Goal: Task Accomplishment & Management: Manage account settings

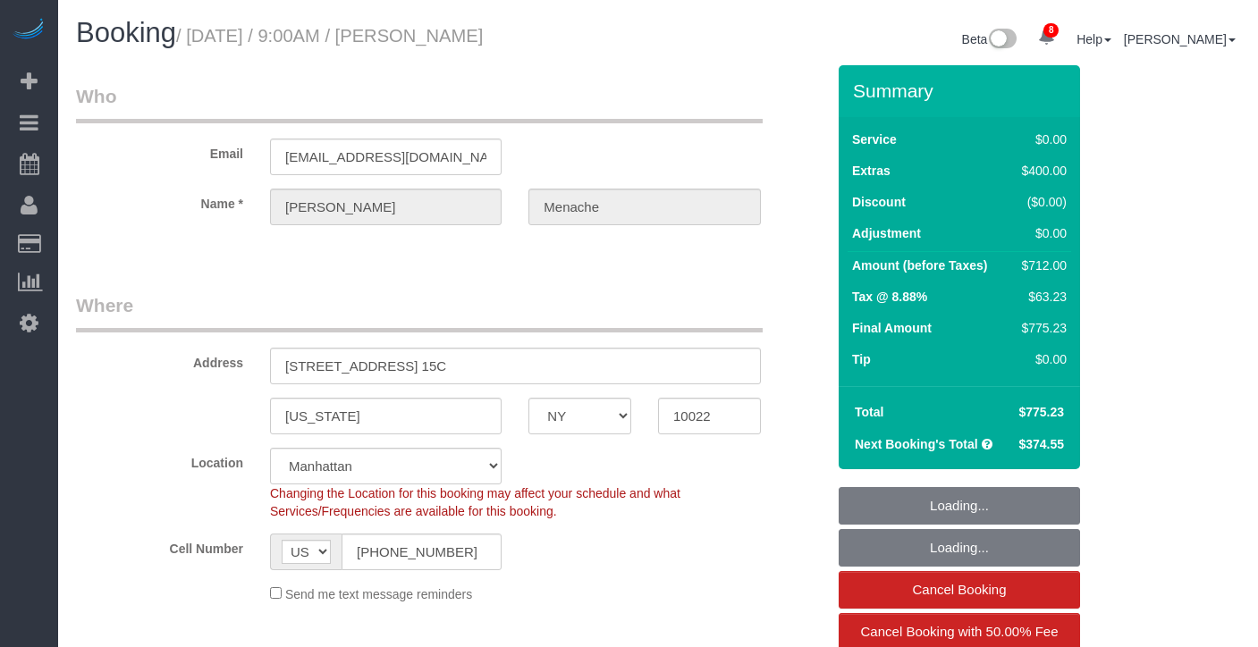
select select "NY"
select select "2"
select select "spot1"
select select "number:56"
select select "number:70"
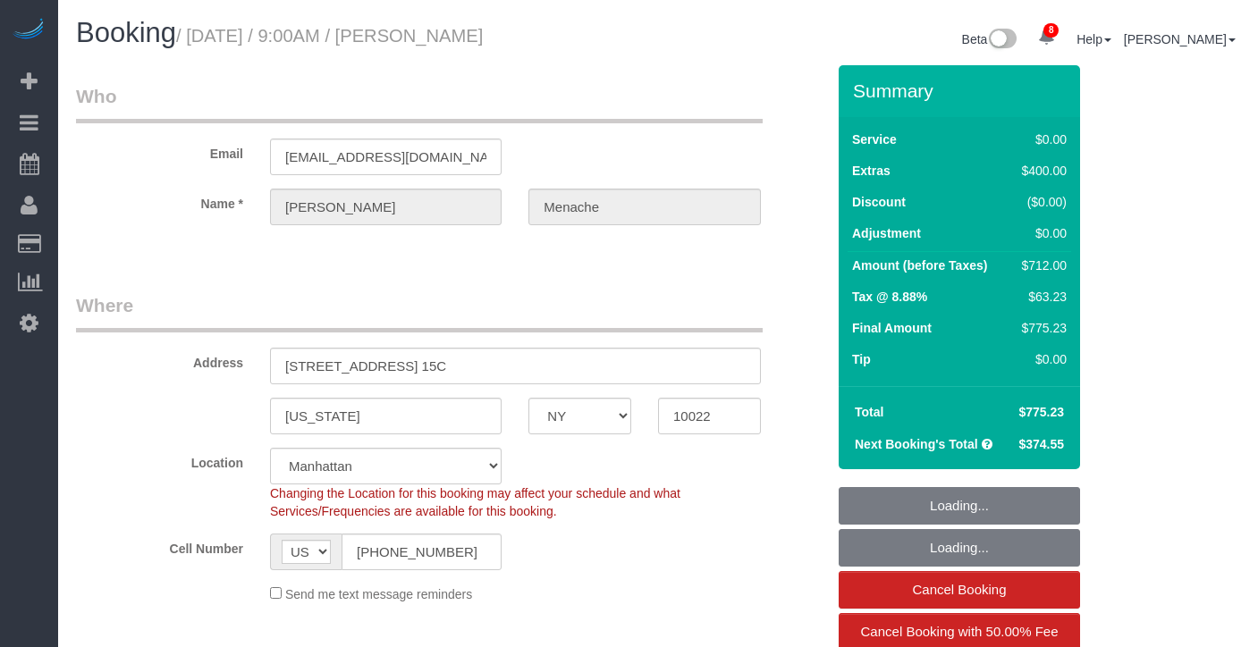
select select "number:15"
select select "number:5"
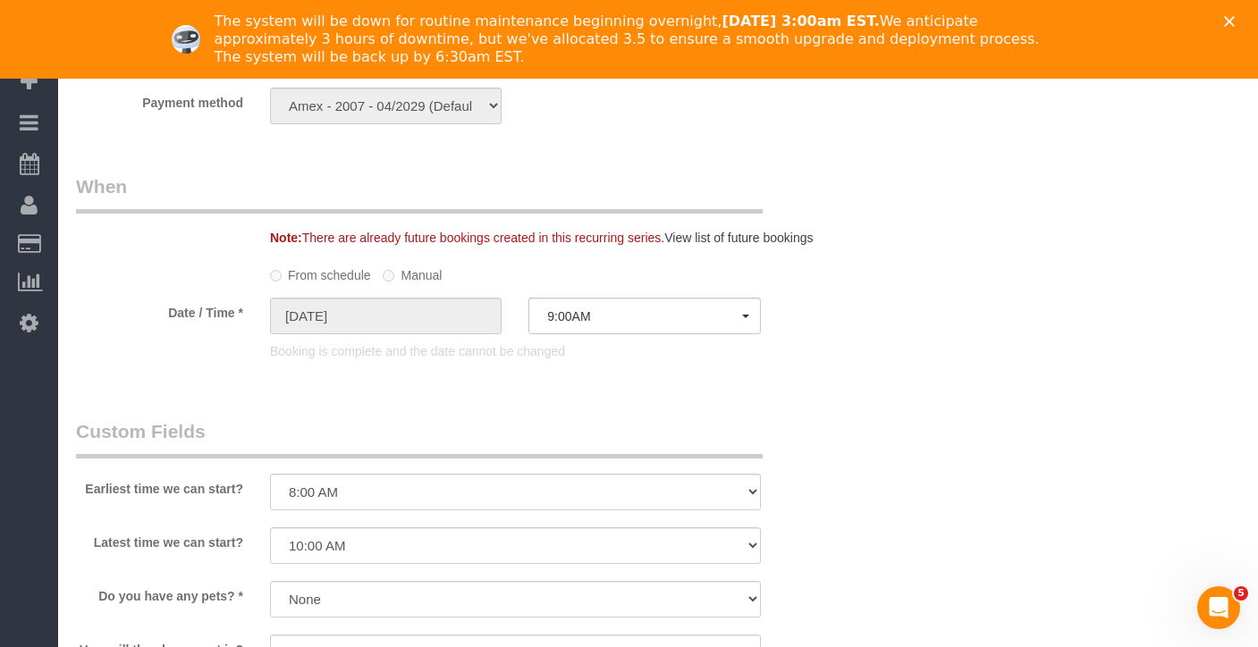
scroll to position [2141, 0]
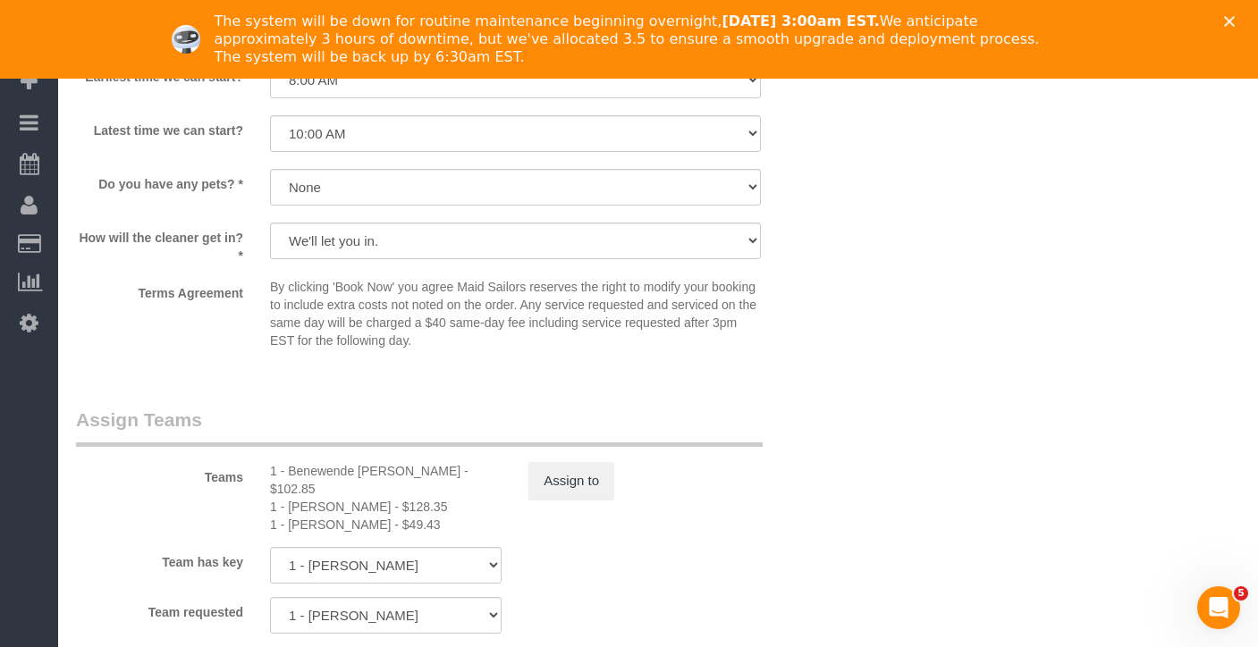
click at [1230, 17] on icon "Close" at bounding box center [1229, 21] width 11 height 11
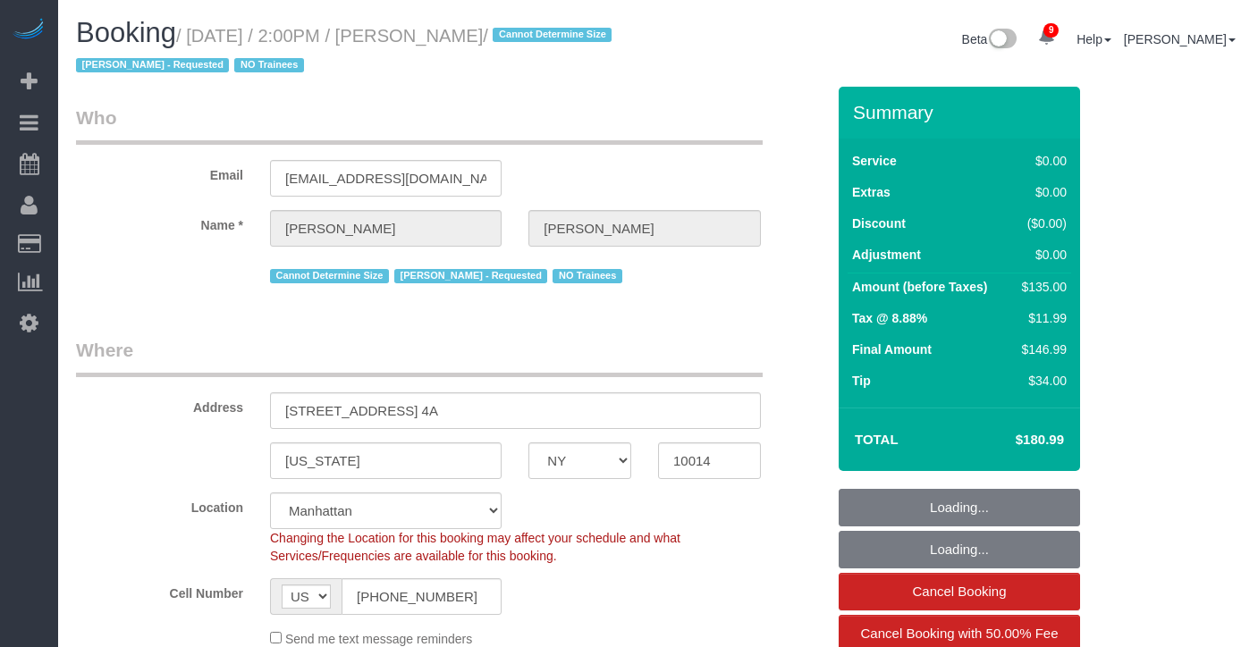
select select "NY"
select select "1"
select select "string:stripe-pm_1S0MpW4VGloSiKo7ykkyT5lm"
select select "spot1"
select select "number:89"
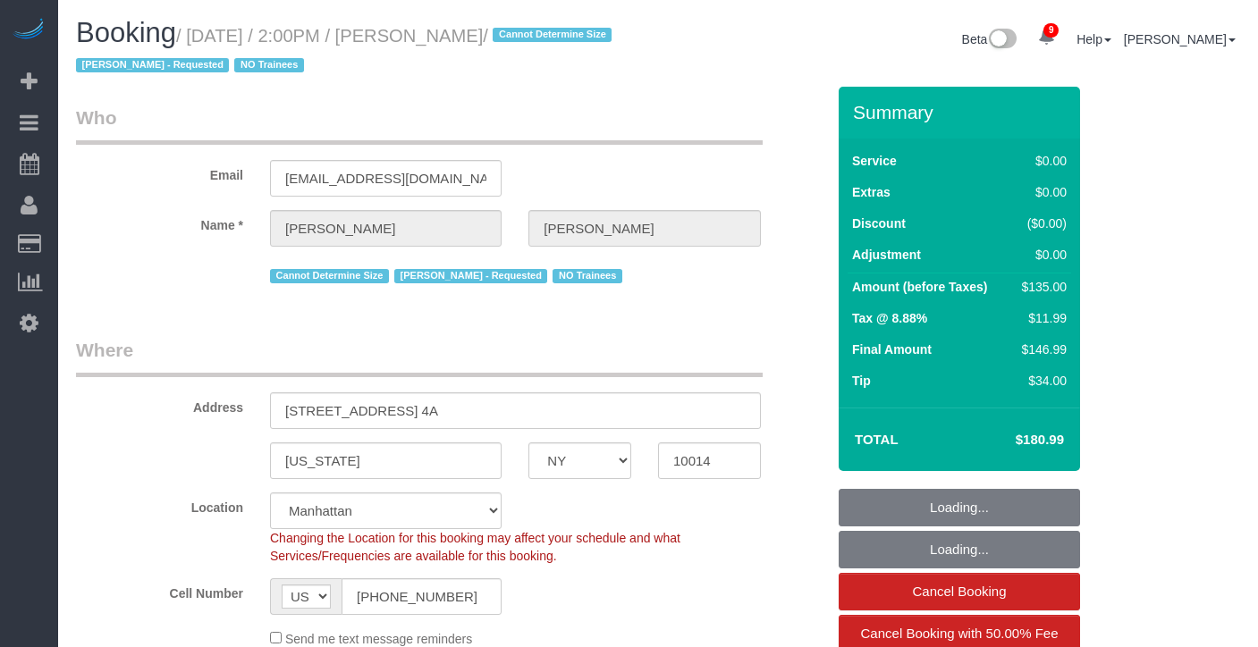
select select "number:90"
select select "number:15"
select select "number:5"
